Goal: Information Seeking & Learning: Learn about a topic

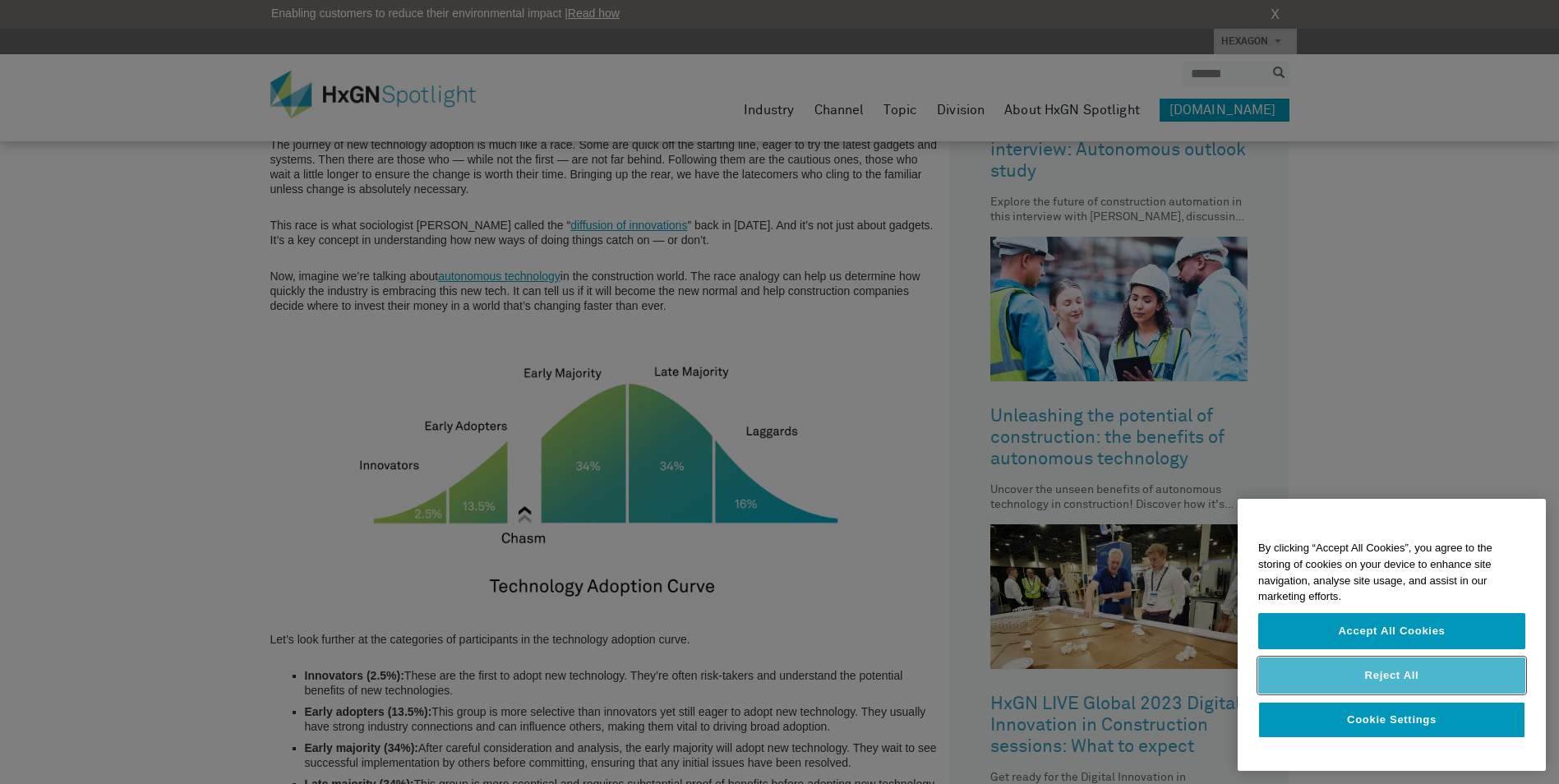
click at [1444, 666] on button "Reject All" at bounding box center [1392, 676] width 267 height 36
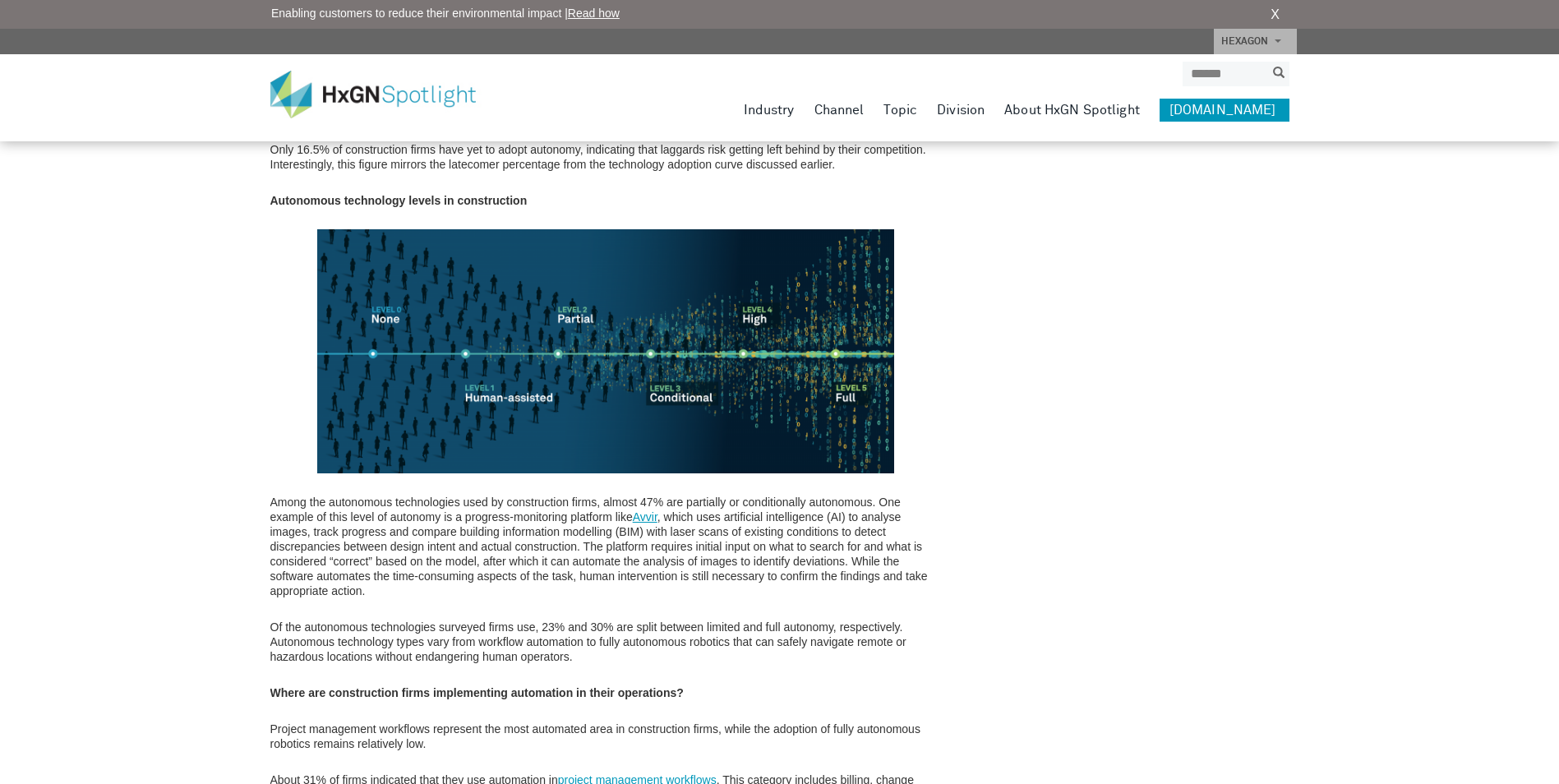
scroll to position [2137, 0]
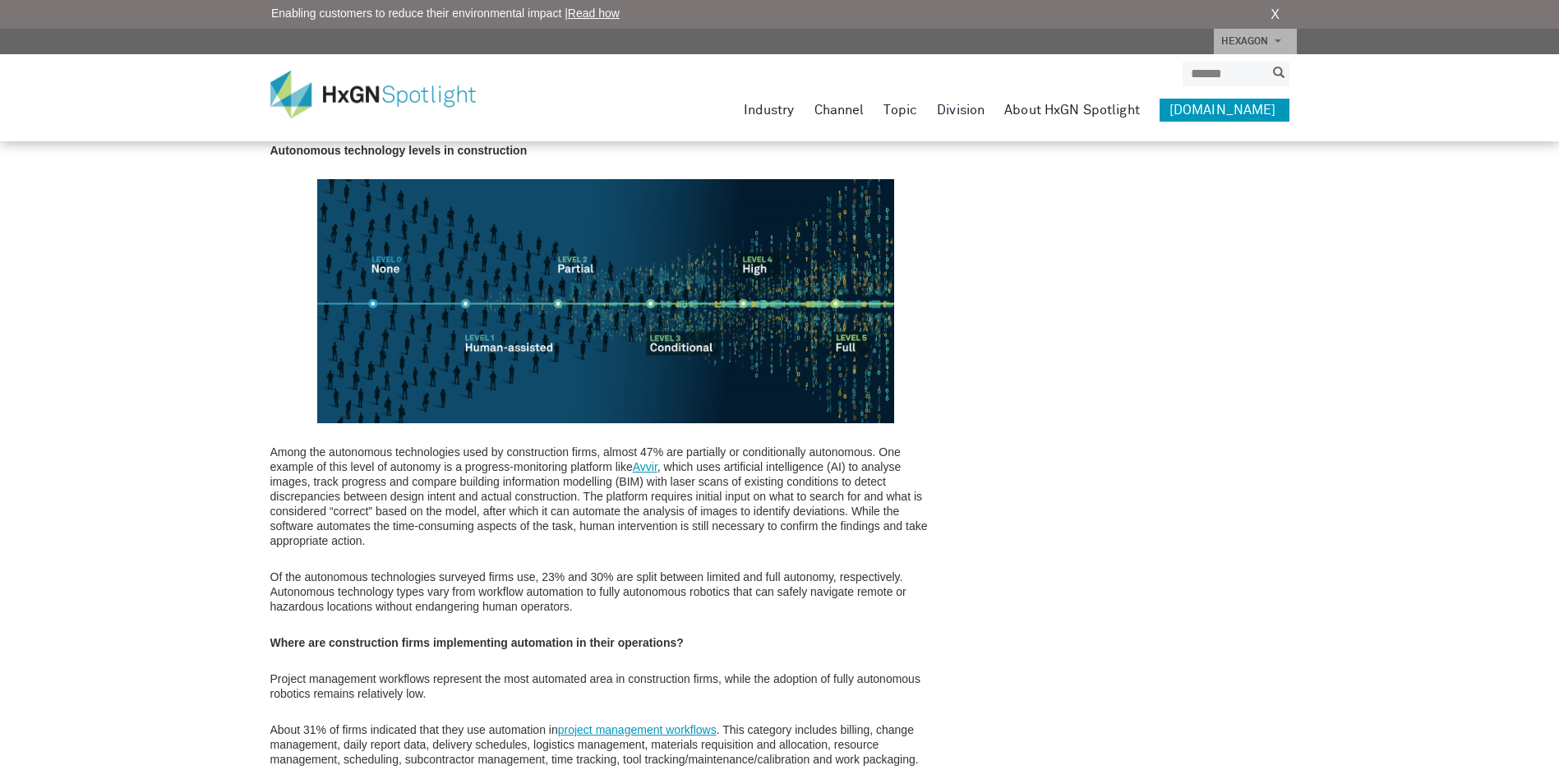
click at [409, 290] on img at bounding box center [606, 301] width 577 height 244
click at [482, 313] on img at bounding box center [606, 301] width 577 height 244
click at [592, 309] on img at bounding box center [606, 301] width 577 height 244
click at [762, 331] on img at bounding box center [606, 301] width 577 height 244
drag, startPoint x: 764, startPoint y: 313, endPoint x: 856, endPoint y: 322, distance: 92.4
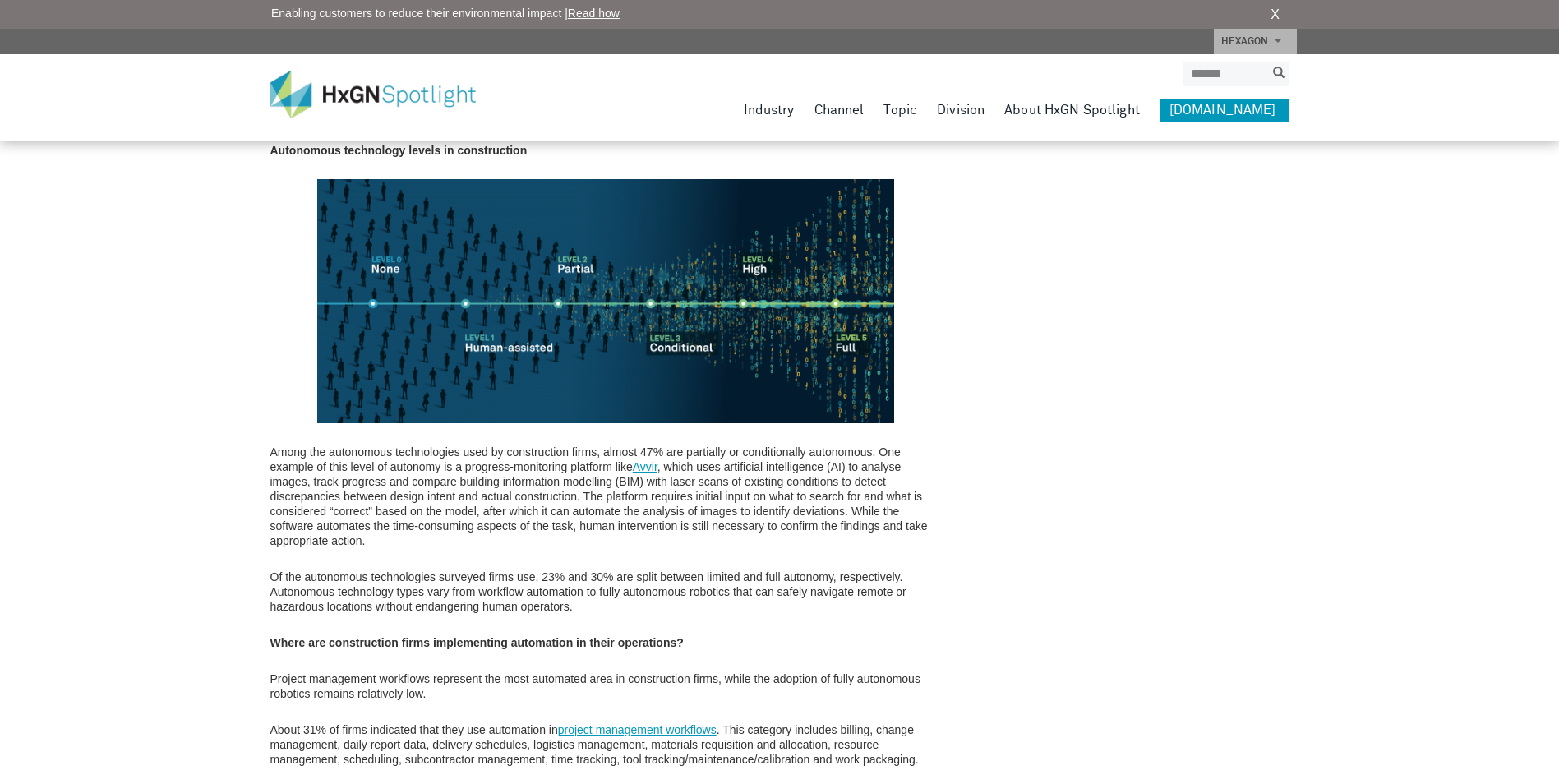
click at [765, 313] on img at bounding box center [606, 301] width 577 height 244
click at [872, 327] on img at bounding box center [606, 301] width 577 height 244
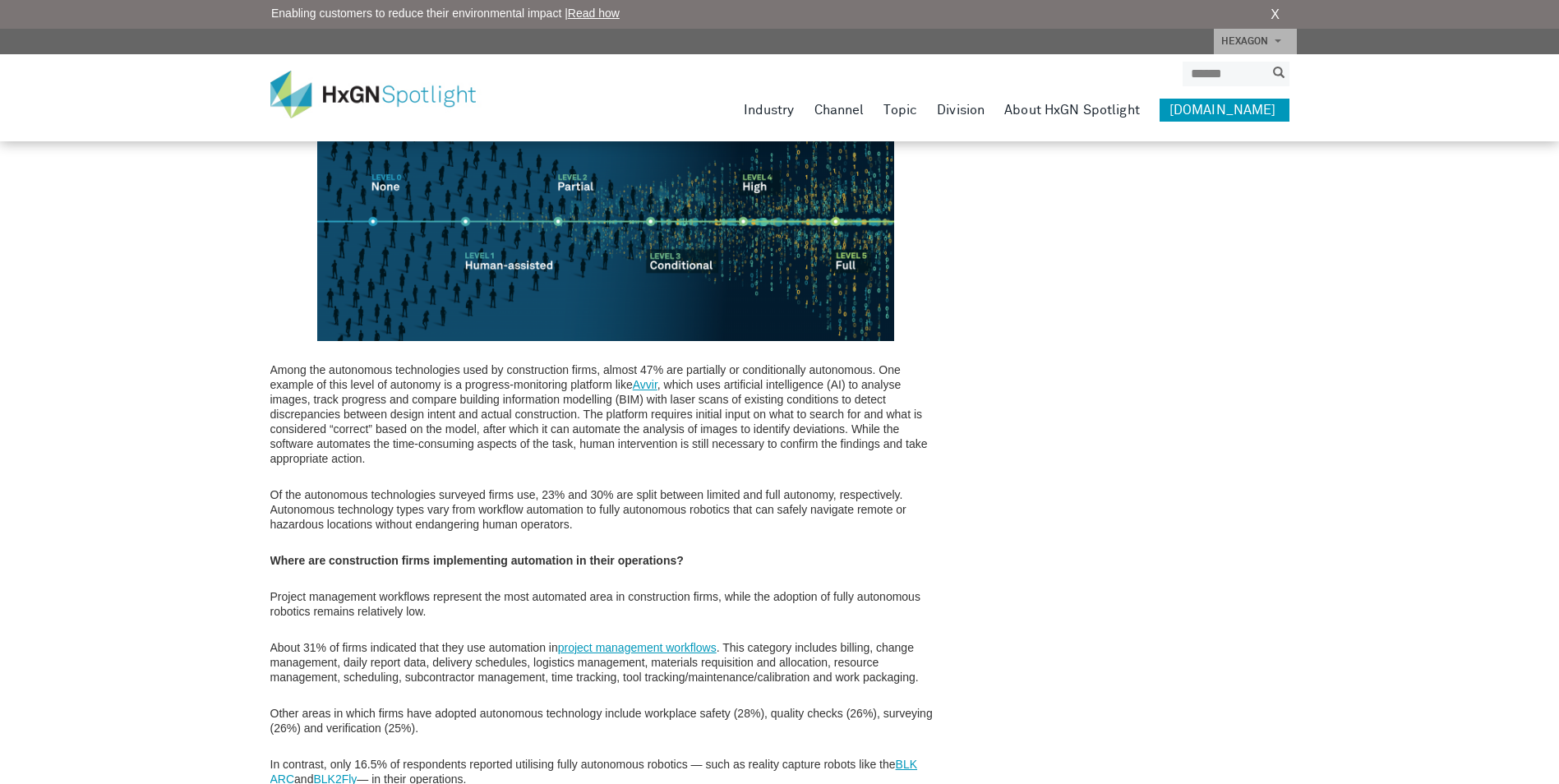
click at [900, 399] on p "Among the autonomous technologies used by construction firms, almost 47% are pa…" at bounding box center [606, 414] width 671 height 103
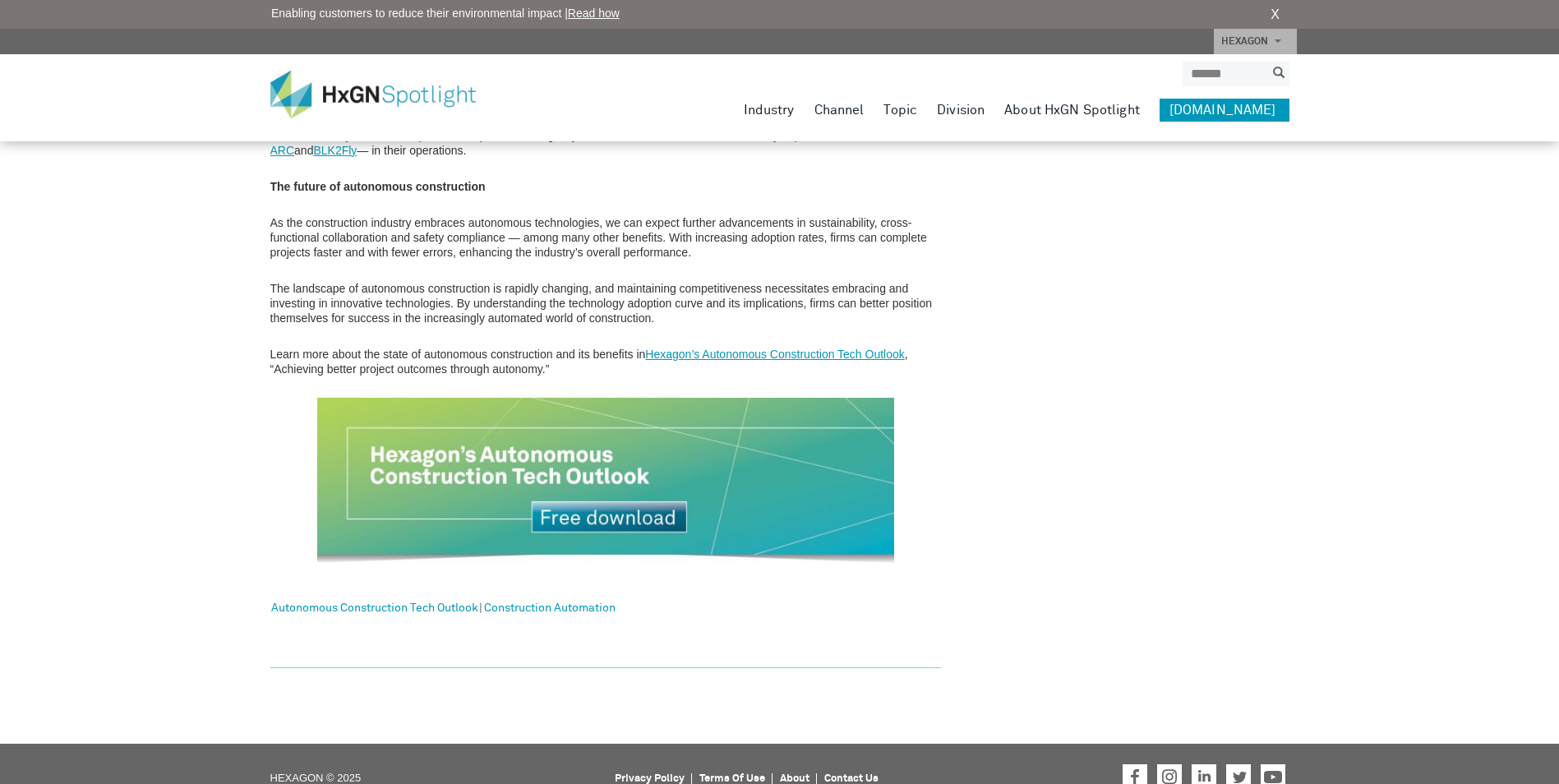
scroll to position [2876, 0]
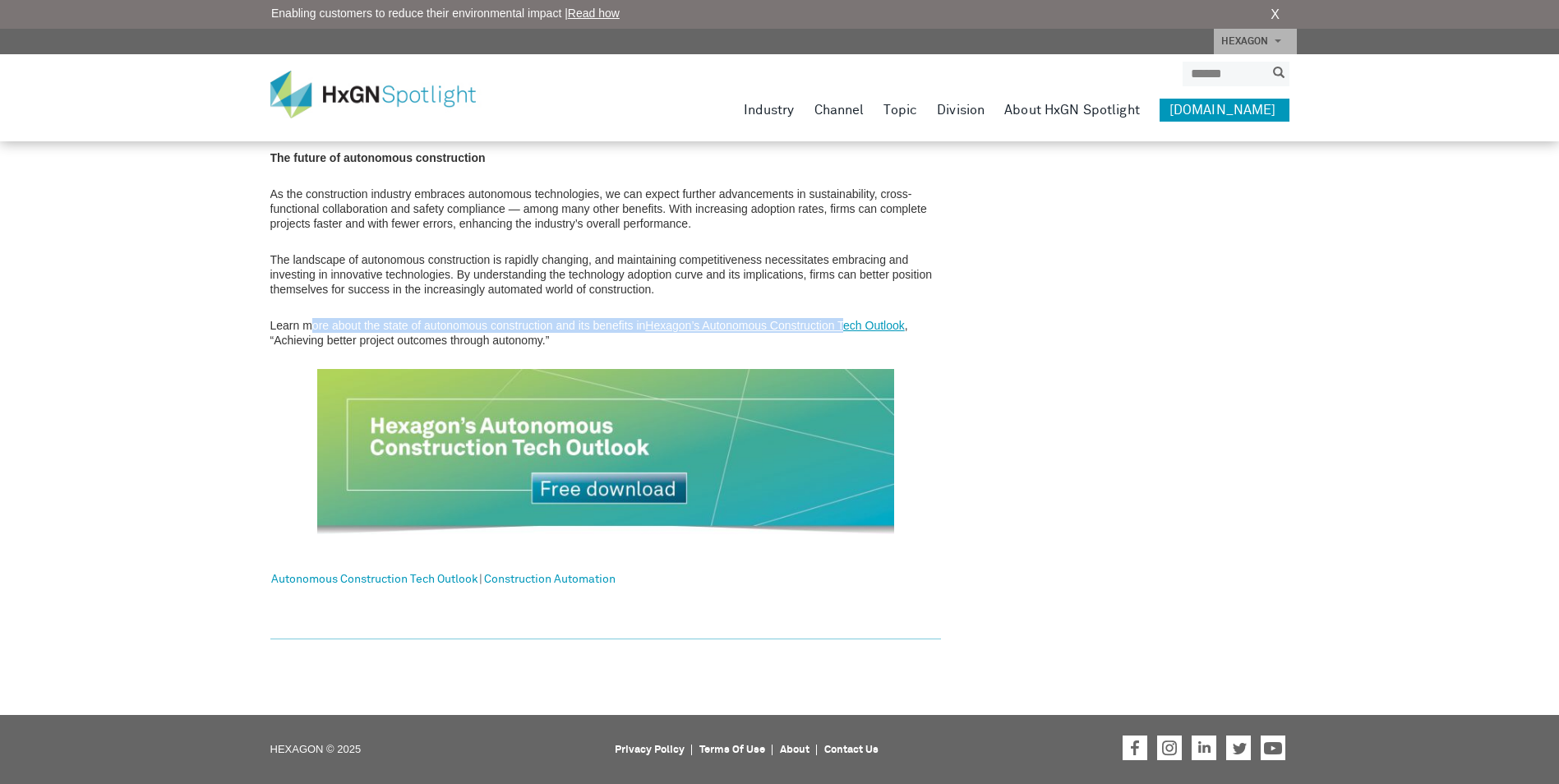
drag, startPoint x: 311, startPoint y: 319, endPoint x: 846, endPoint y: 297, distance: 535.5
click at [496, 265] on p "The landscape of autonomous construction is rapidly changing, and maintaining c…" at bounding box center [606, 274] width 671 height 45
click at [428, 208] on p "As the construction industry embraces autonomous technologies, we can expect fu…" at bounding box center [606, 209] width 671 height 45
click at [606, 189] on p "As the construction industry embraces autonomous technologies, we can expect fu…" at bounding box center [606, 209] width 671 height 45
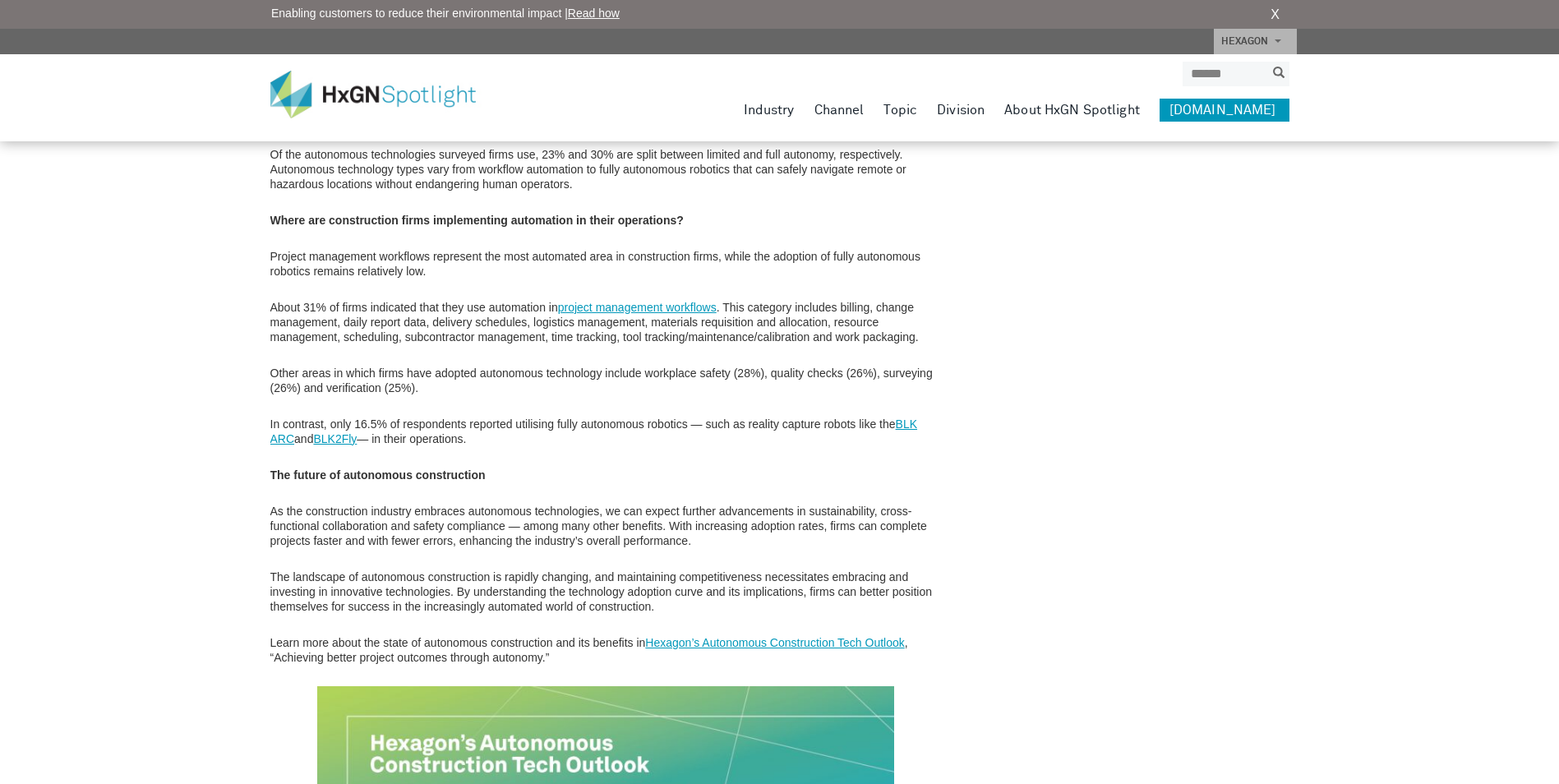
scroll to position [2548, 0]
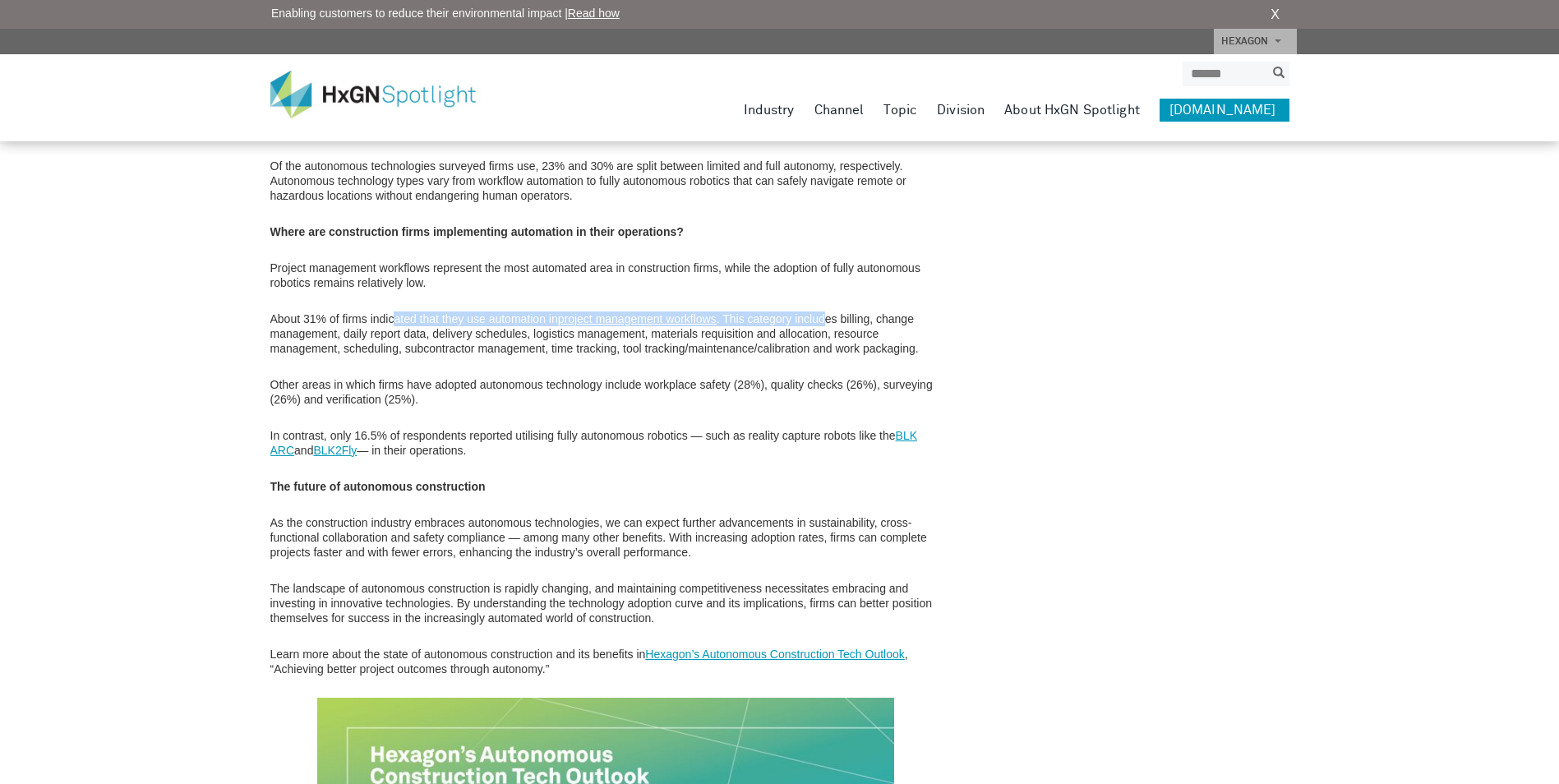
drag, startPoint x: 397, startPoint y: 322, endPoint x: 828, endPoint y: 297, distance: 431.7
click at [711, 389] on p "Other areas in which firms have adopted autonomous technology include workplace…" at bounding box center [606, 391] width 671 height 29
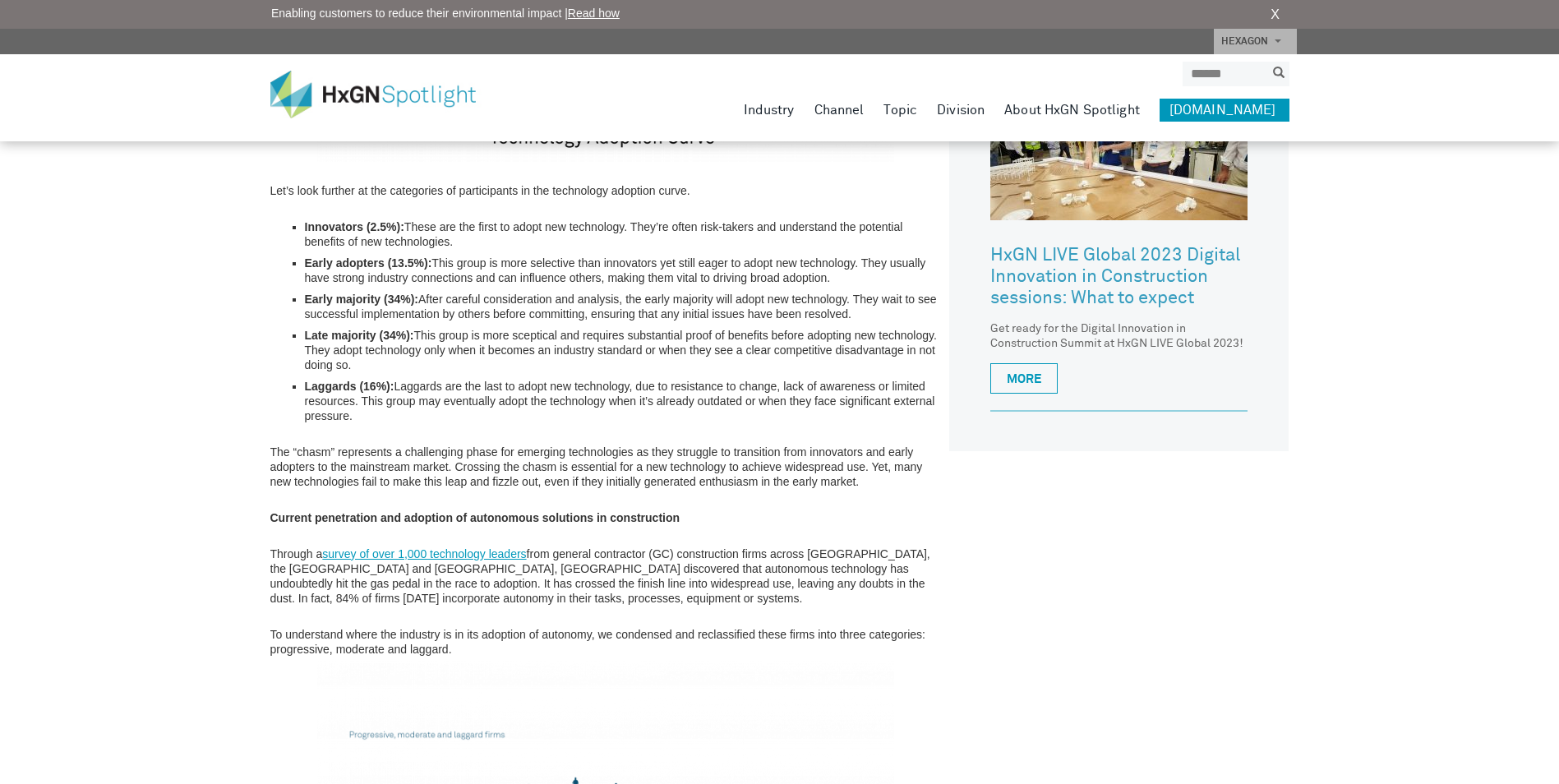
scroll to position [986, 0]
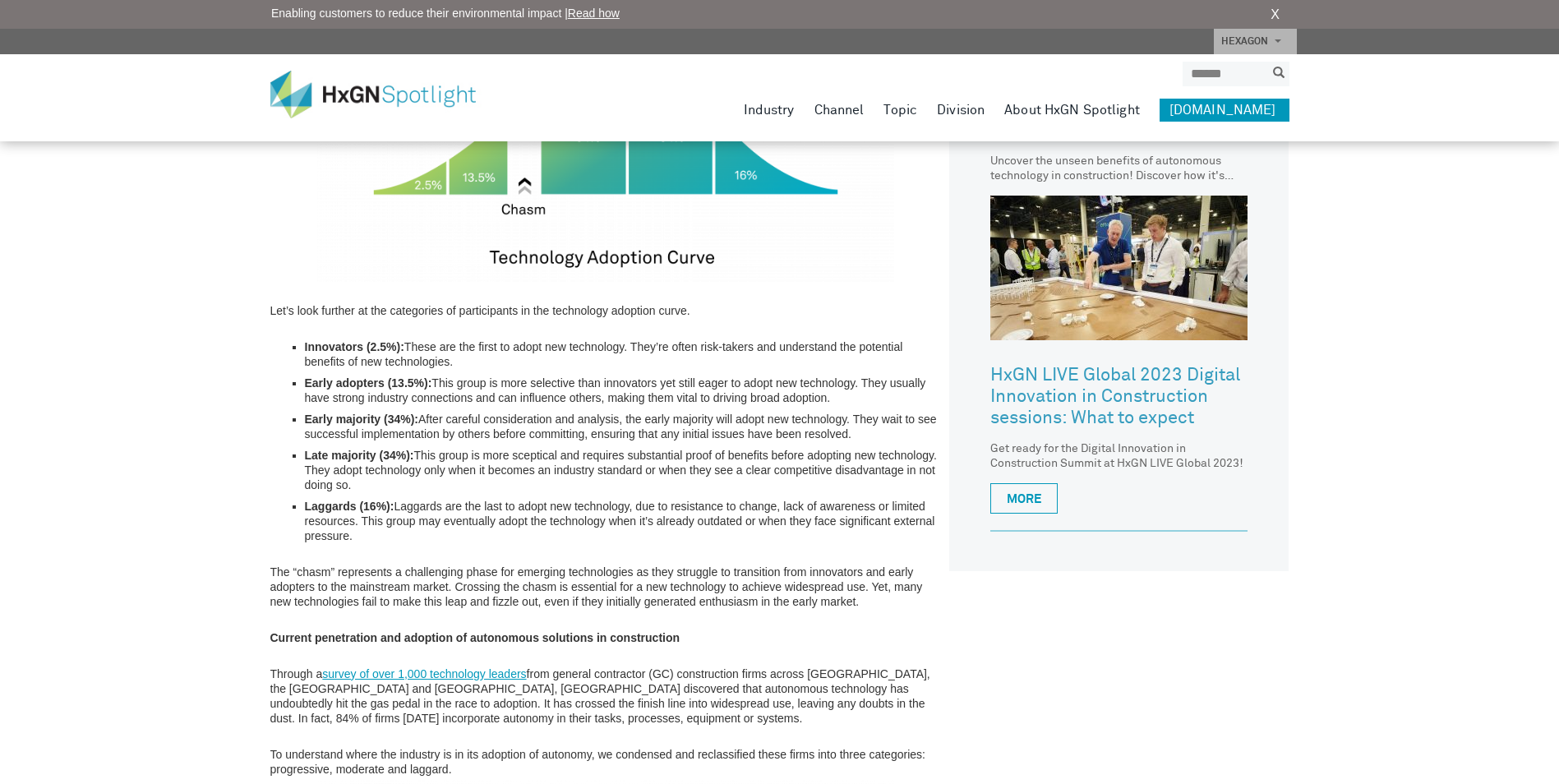
click at [1317, 372] on div "HxGN SPOTLIGHT > HxGN Blog > The state of autonomous construction adoption: Key…" at bounding box center [780, 792] width 1559 height 3556
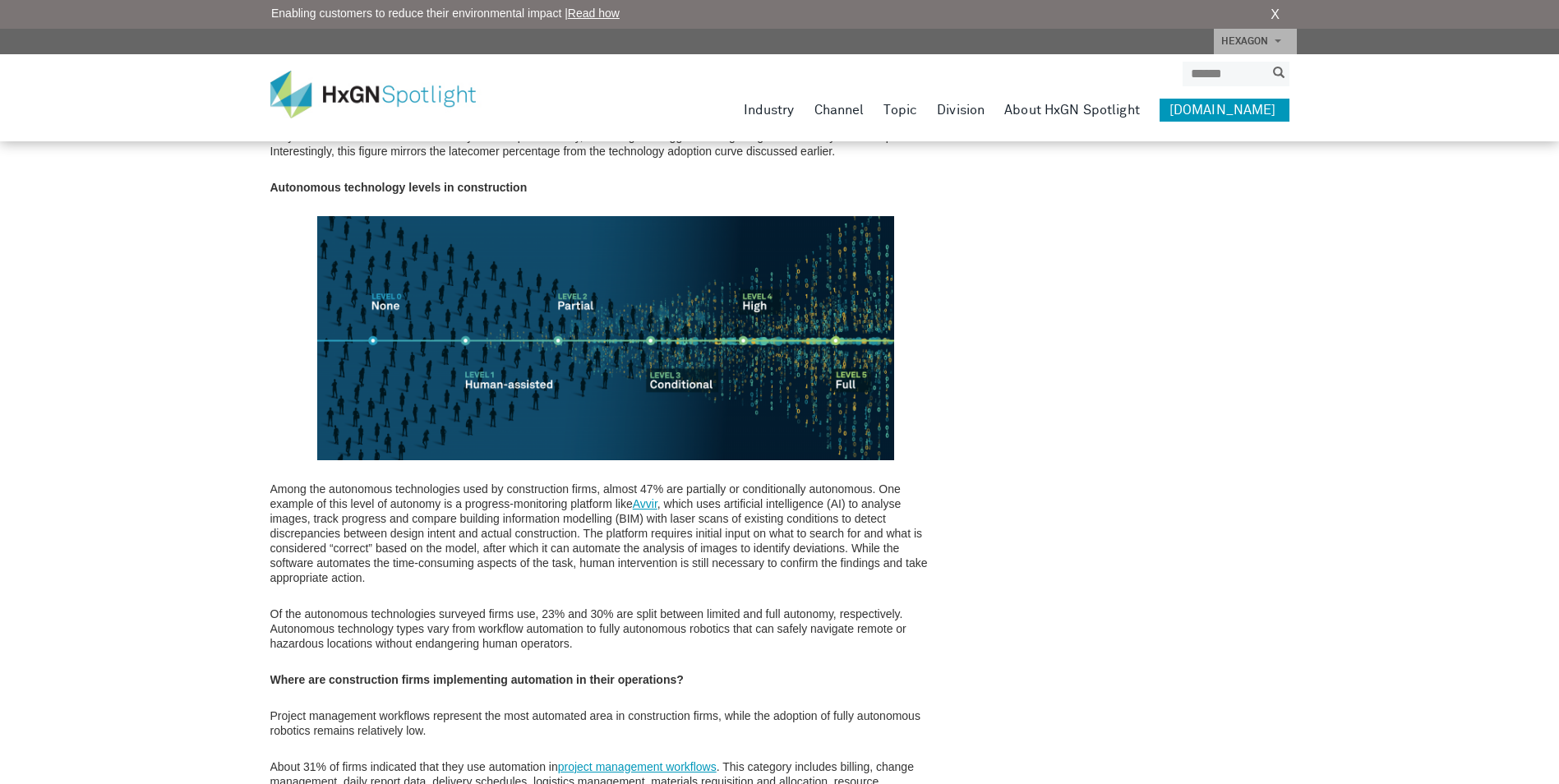
scroll to position [2548, 0]
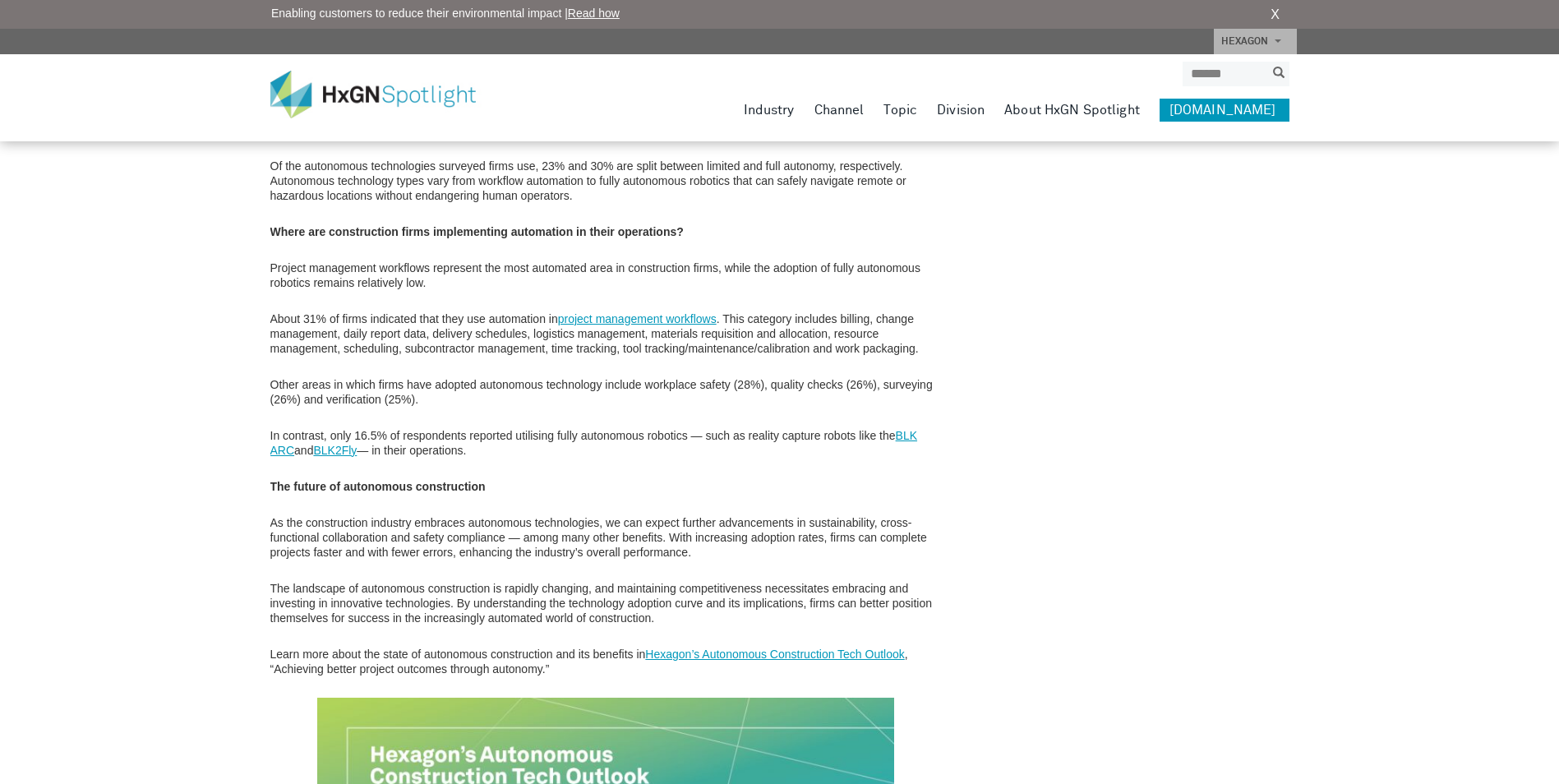
click at [514, 487] on p "The future of autonomous construction" at bounding box center [606, 487] width 671 height 15
click at [512, 487] on p "The future of autonomous construction" at bounding box center [606, 487] width 671 height 15
drag, startPoint x: 825, startPoint y: 560, endPoint x: 789, endPoint y: 575, distance: 39.0
drag, startPoint x: 785, startPoint y: 574, endPoint x: 623, endPoint y: 544, distance: 164.8
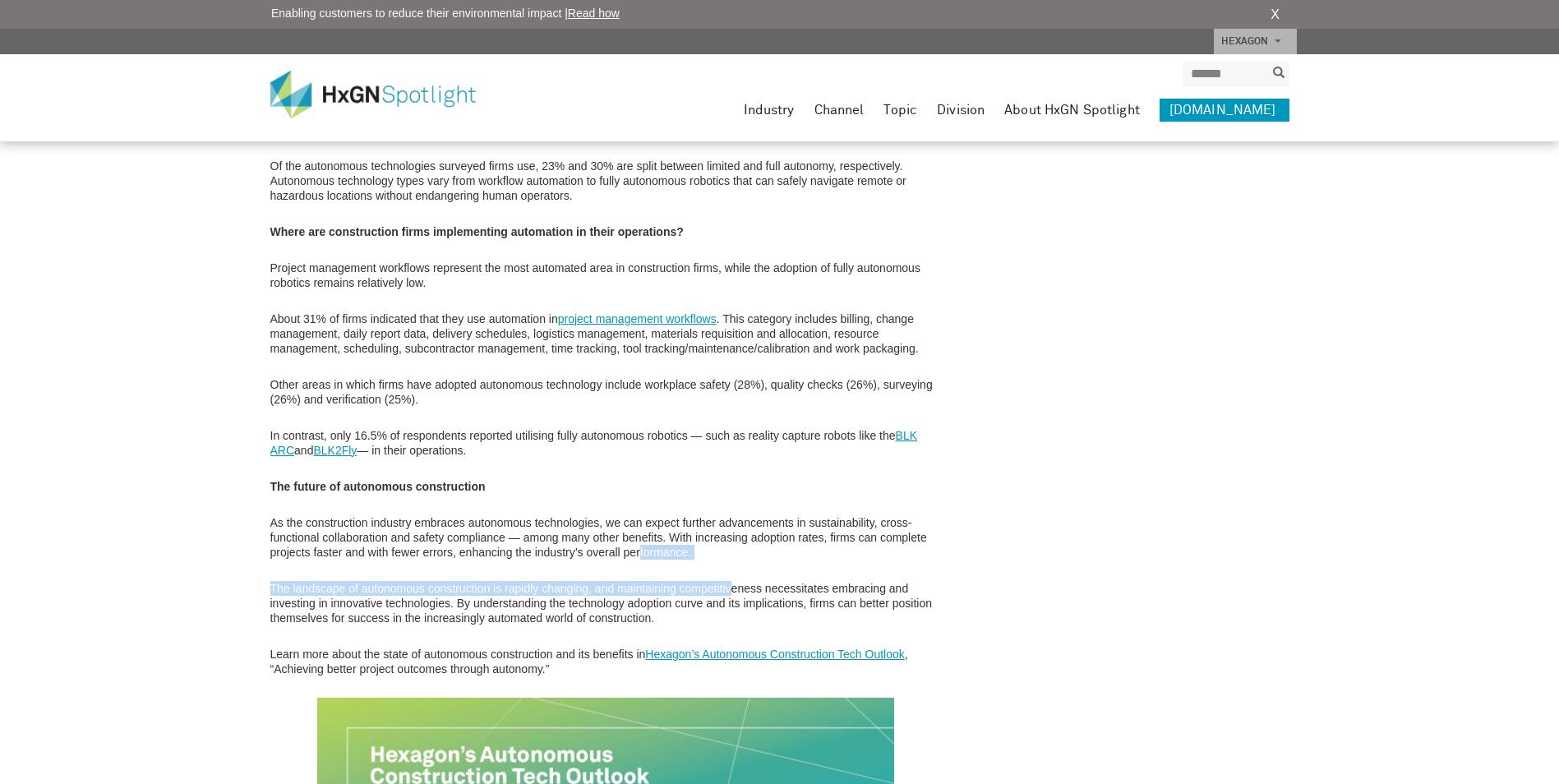
drag, startPoint x: 623, startPoint y: 544, endPoint x: 507, endPoint y: 517, distance: 119.1
click at [507, 517] on p "As the construction industry embraces autonomous technologies, we can expect fu…" at bounding box center [606, 537] width 671 height 45
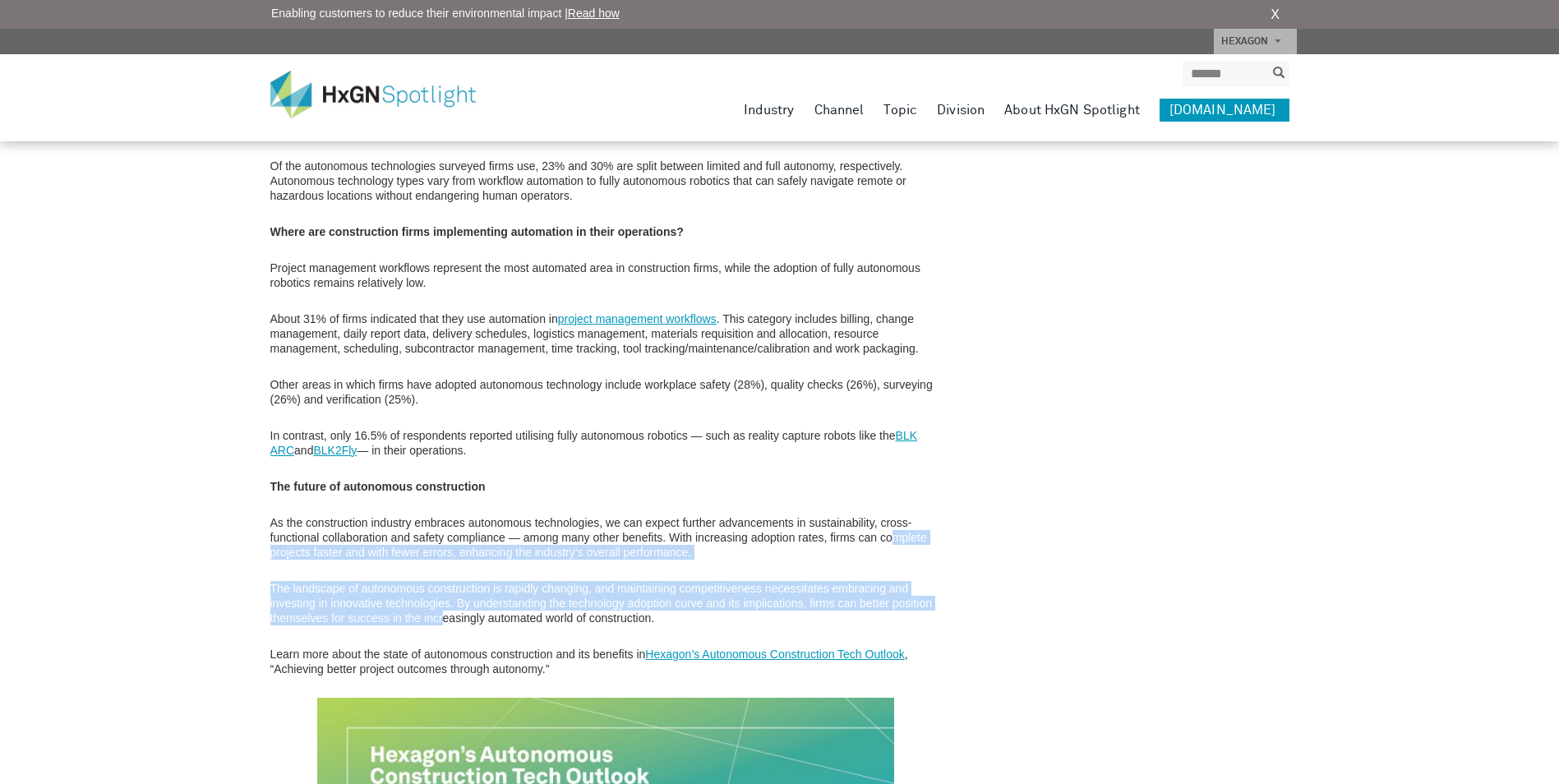
drag, startPoint x: 896, startPoint y: 542, endPoint x: 444, endPoint y: 620, distance: 458.7
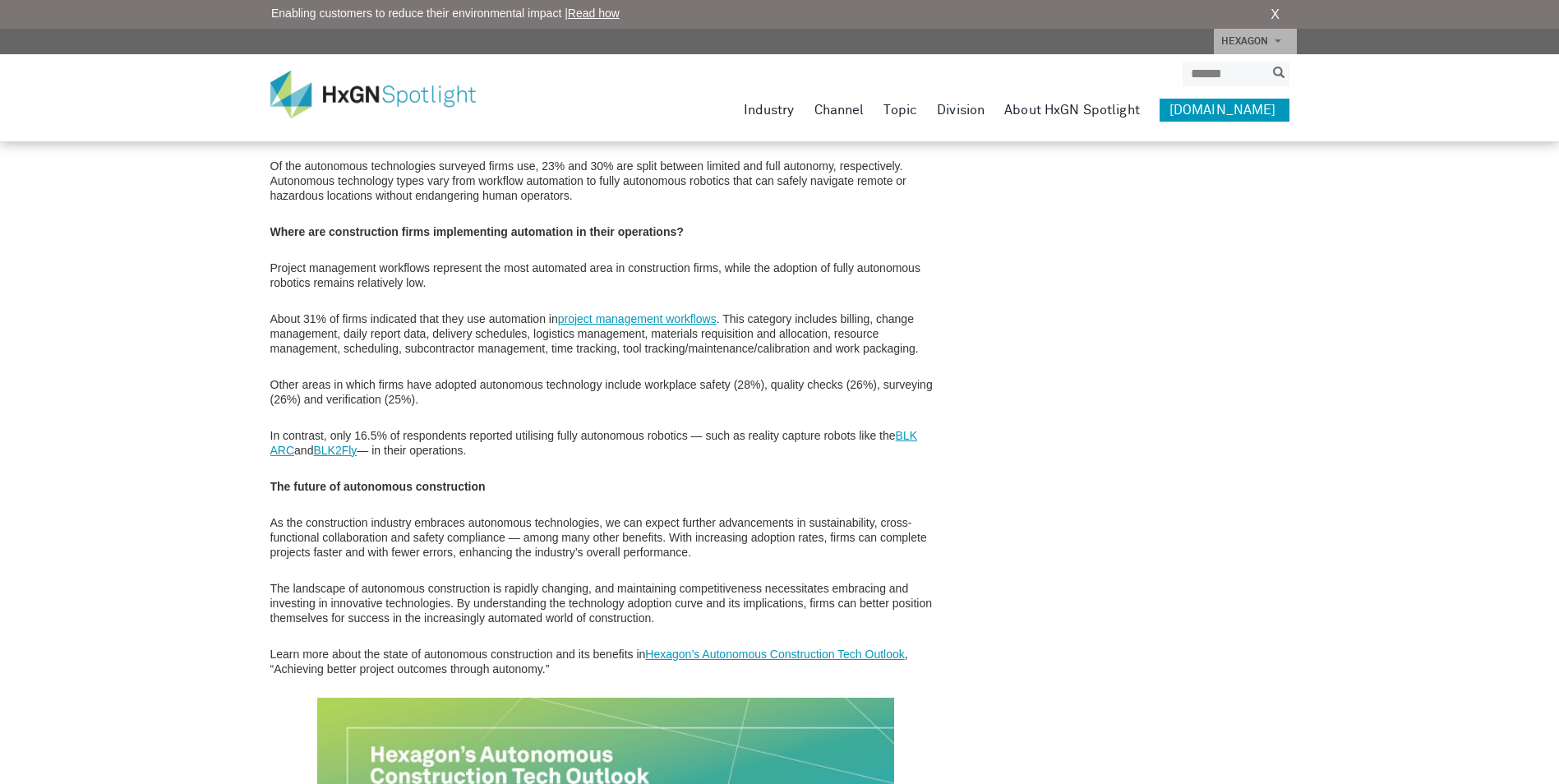
drag, startPoint x: 1478, startPoint y: 743, endPoint x: 1395, endPoint y: 704, distance: 91.7
click at [573, 671] on p "Learn more about the state of autonomous construction and its benefits in Hexag…" at bounding box center [606, 661] width 671 height 29
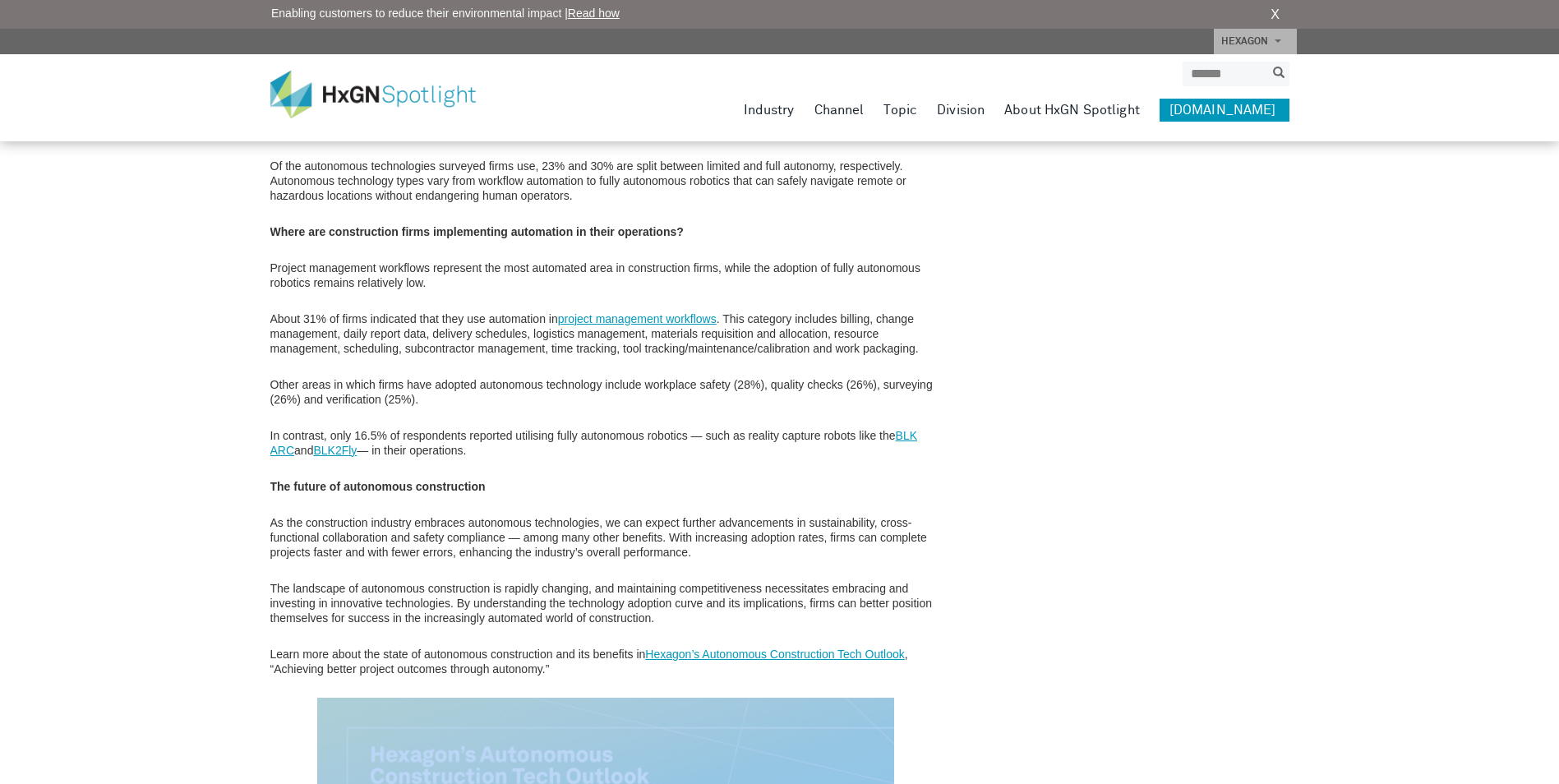
click at [573, 671] on p "Learn more about the state of autonomous construction and its benefits in Hexag…" at bounding box center [606, 661] width 671 height 29
click at [654, 654] on link "Hexagon’s Autonomous Construction Tech Outlook" at bounding box center [775, 654] width 259 height 13
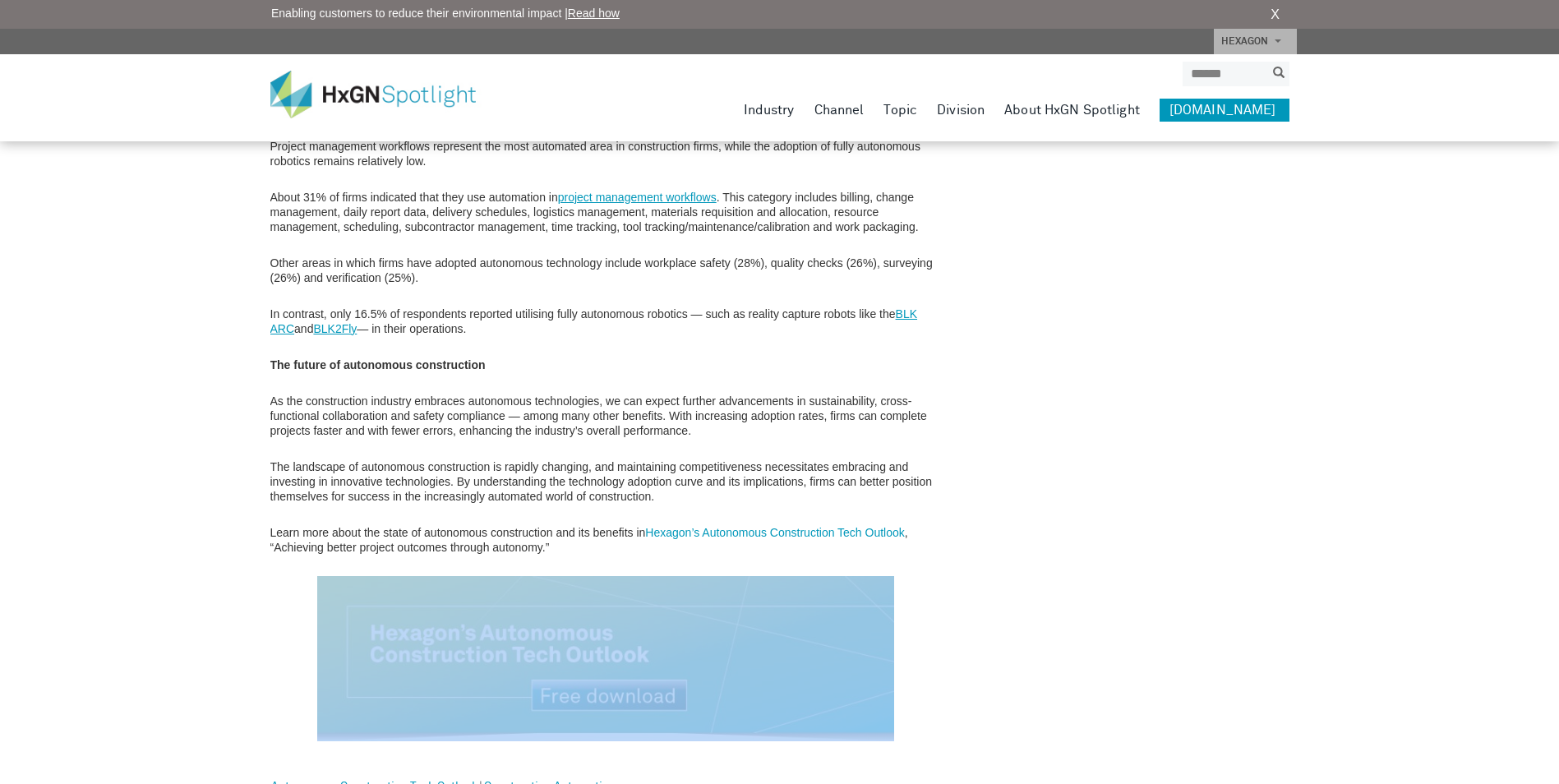
scroll to position [2630, 0]
